Goal: Task Accomplishment & Management: Manage account settings

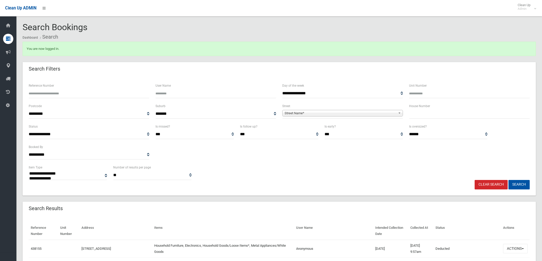
select select
click at [399, 114] on b at bounding box center [400, 113] width 5 height 6
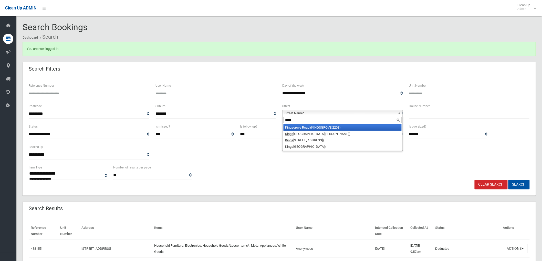
type input "******"
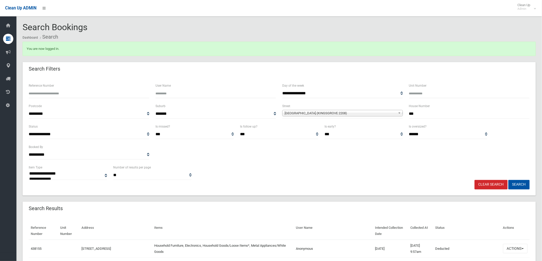
type input "***"
click at [508, 180] on button "Search" at bounding box center [518, 184] width 21 height 9
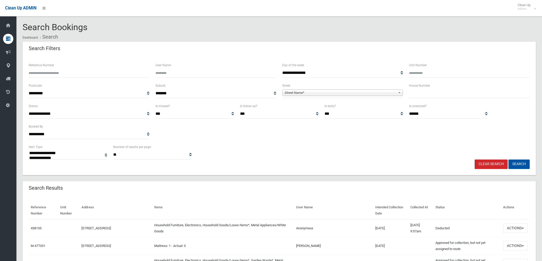
select select
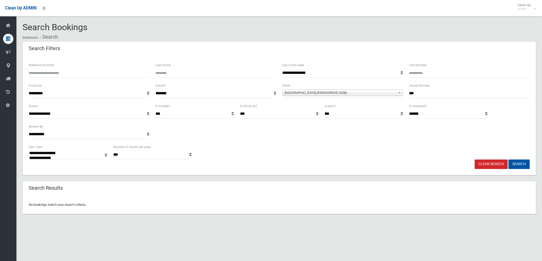
select select
click at [487, 161] on link "Clear Search" at bounding box center [490, 164] width 33 height 9
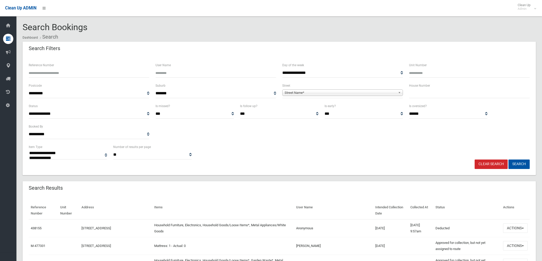
select select
type input "******"
click at [508, 160] on button "Search" at bounding box center [518, 164] width 21 height 9
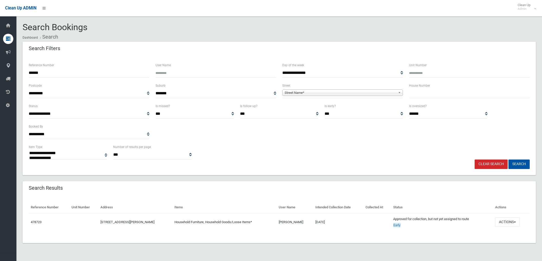
select select
click at [515, 222] on button "Actions" at bounding box center [507, 222] width 25 height 9
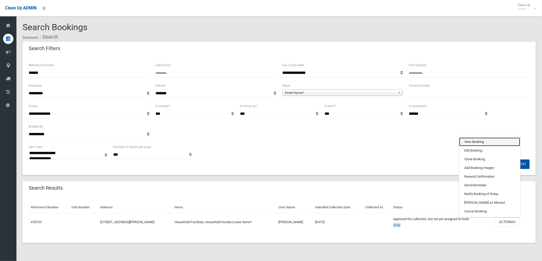
click at [472, 141] on link "View Booking" at bounding box center [489, 142] width 61 height 9
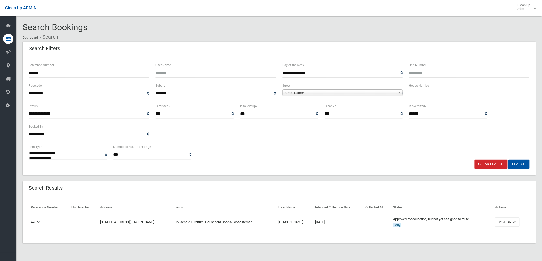
click at [431, 96] on input "text" at bounding box center [469, 93] width 121 height 9
type input "***"
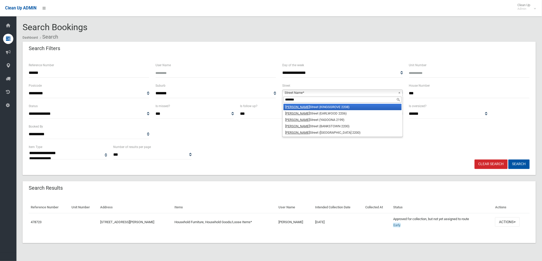
type input "*******"
click at [306, 106] on li "William Street (KINGSGROVE 2208)" at bounding box center [342, 107] width 118 height 6
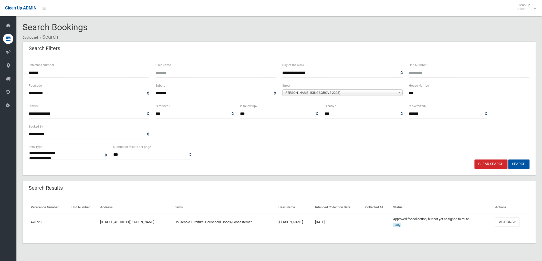
click at [508, 160] on button "Search" at bounding box center [518, 164] width 21 height 9
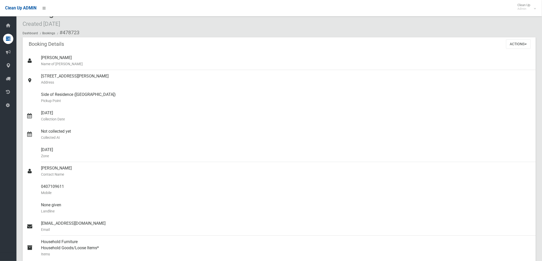
scroll to position [9, 0]
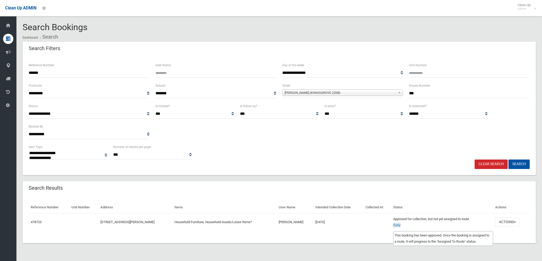
select select
click at [515, 221] on button "Actions" at bounding box center [507, 222] width 25 height 9
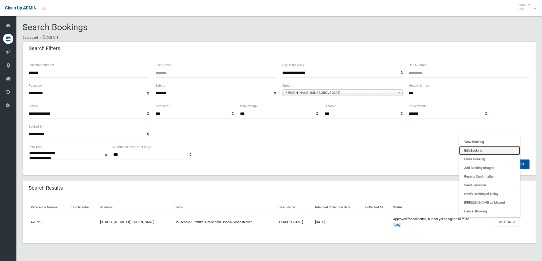
click at [483, 151] on link "Edit Booking" at bounding box center [489, 150] width 61 height 9
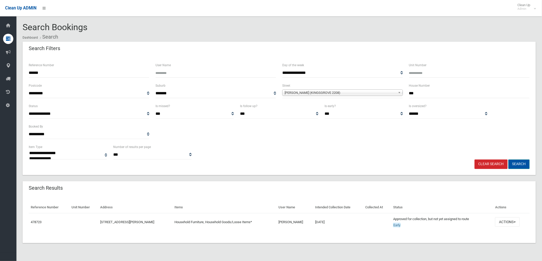
click at [518, 162] on button "Search" at bounding box center [518, 164] width 21 height 9
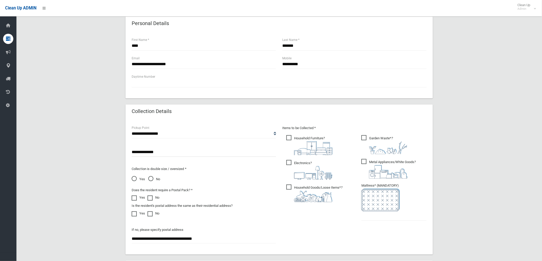
scroll to position [199, 0]
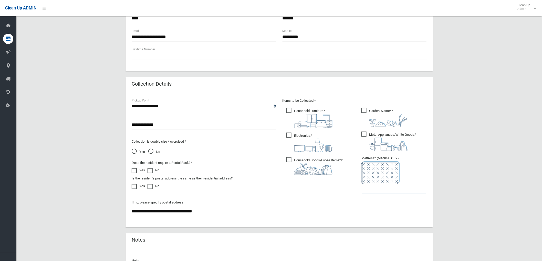
click at [367, 193] on input "text" at bounding box center [393, 188] width 65 height 9
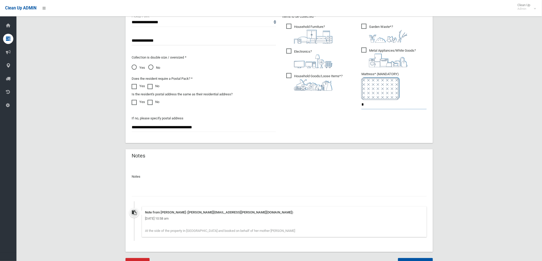
scroll to position [308, 0]
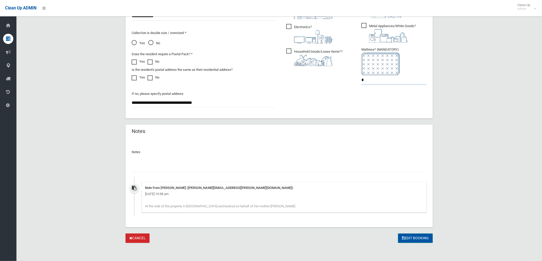
type input "*"
click at [414, 234] on button "Edit Booking" at bounding box center [415, 238] width 35 height 9
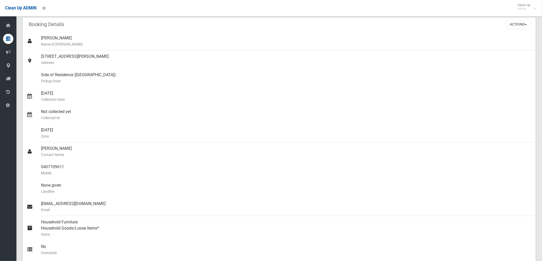
scroll to position [114, 0]
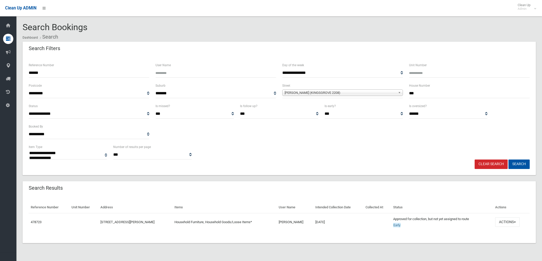
select select
click at [518, 164] on button "Search" at bounding box center [518, 164] width 21 height 9
select select
click at [519, 222] on button "Actions" at bounding box center [507, 222] width 25 height 9
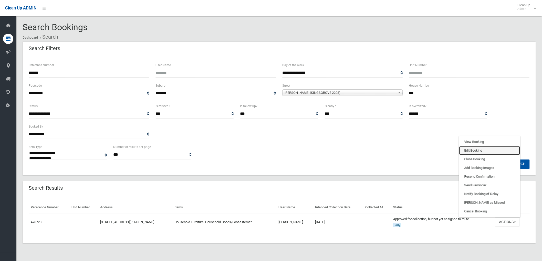
click at [480, 151] on link "Edit Booking" at bounding box center [489, 150] width 61 height 9
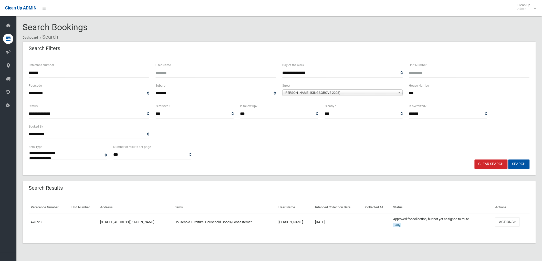
click at [487, 164] on link "Clear Search" at bounding box center [490, 164] width 33 height 9
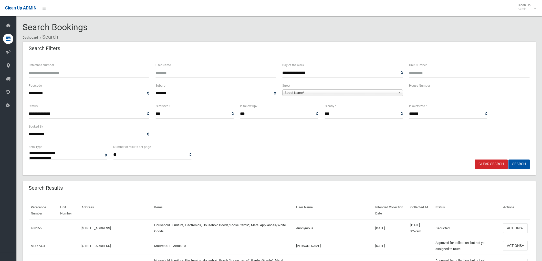
select select
click at [386, 94] on span "Street Name*" at bounding box center [339, 93] width 111 height 6
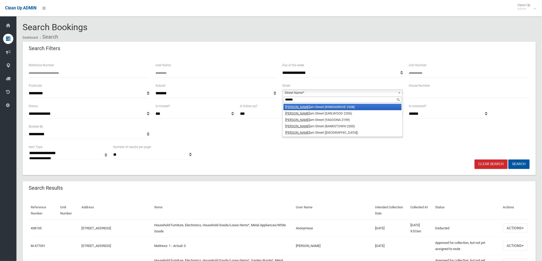
type input "*******"
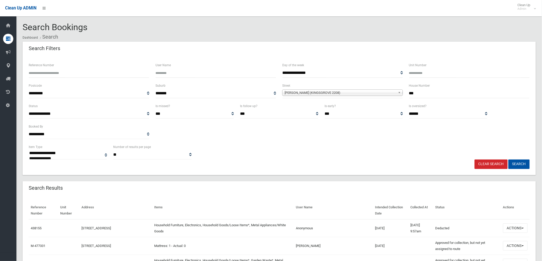
type input "***"
click at [508, 160] on button "Search" at bounding box center [518, 164] width 21 height 9
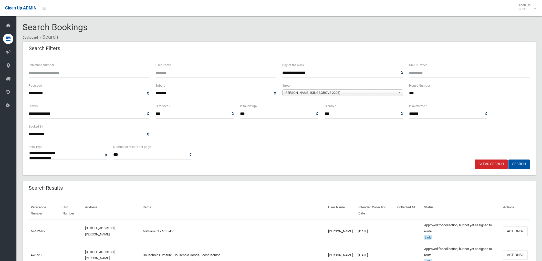
select select
